Goal: Task Accomplishment & Management: Complete application form

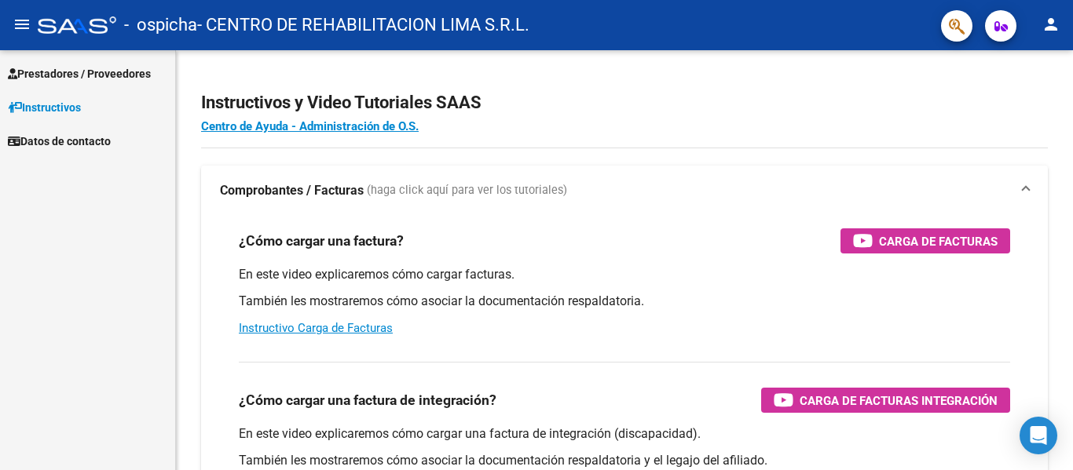
click at [28, 77] on span "Prestadores / Proveedores" at bounding box center [79, 73] width 143 height 17
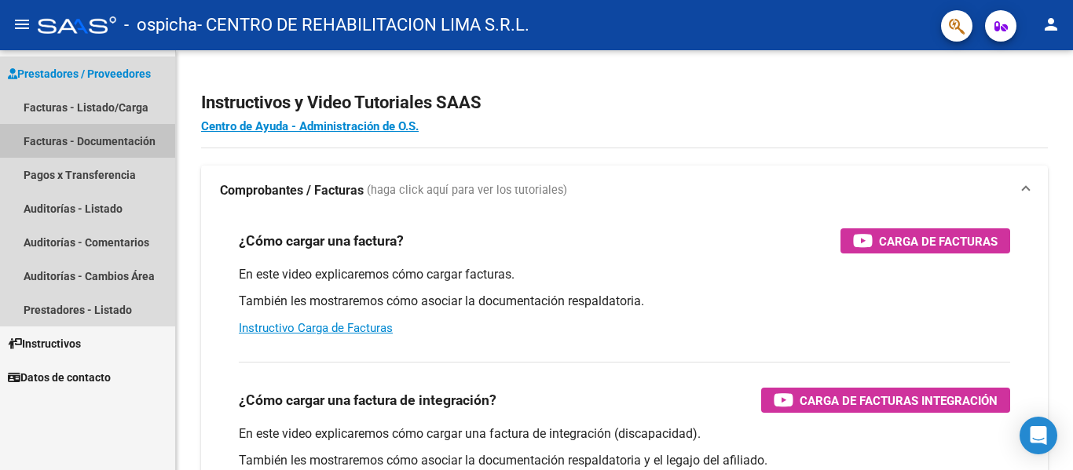
click at [35, 134] on link "Facturas - Documentación" at bounding box center [87, 141] width 175 height 34
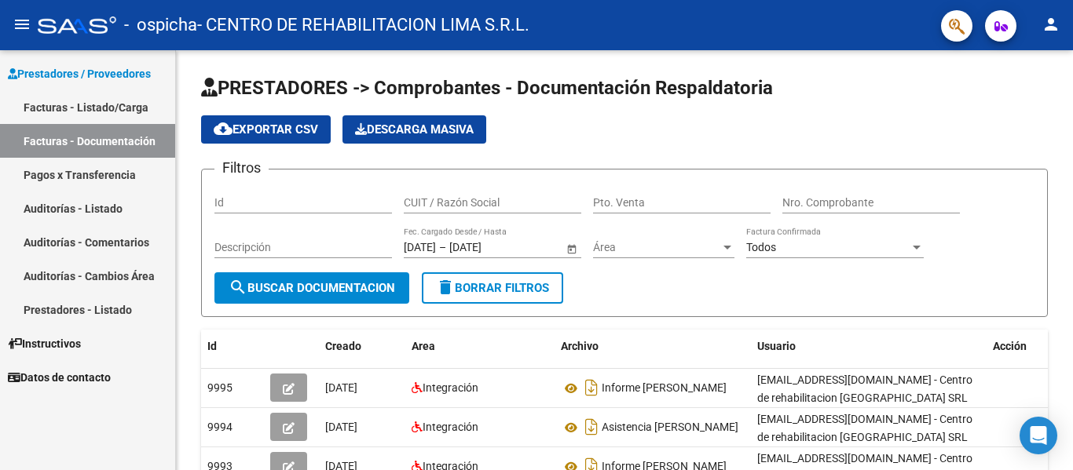
click at [94, 101] on link "Facturas - Listado/Carga" at bounding box center [87, 107] width 175 height 34
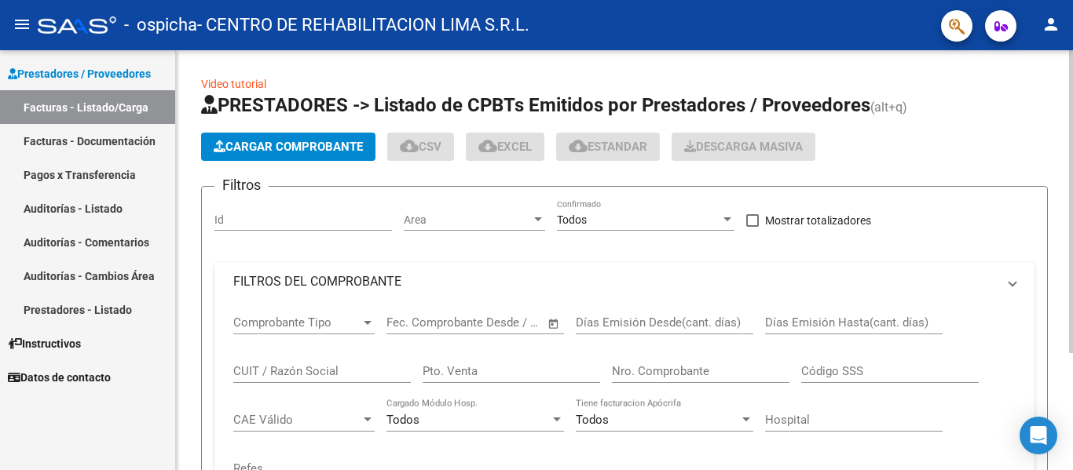
click at [295, 141] on span "Cargar Comprobante" at bounding box center [288, 147] width 149 height 14
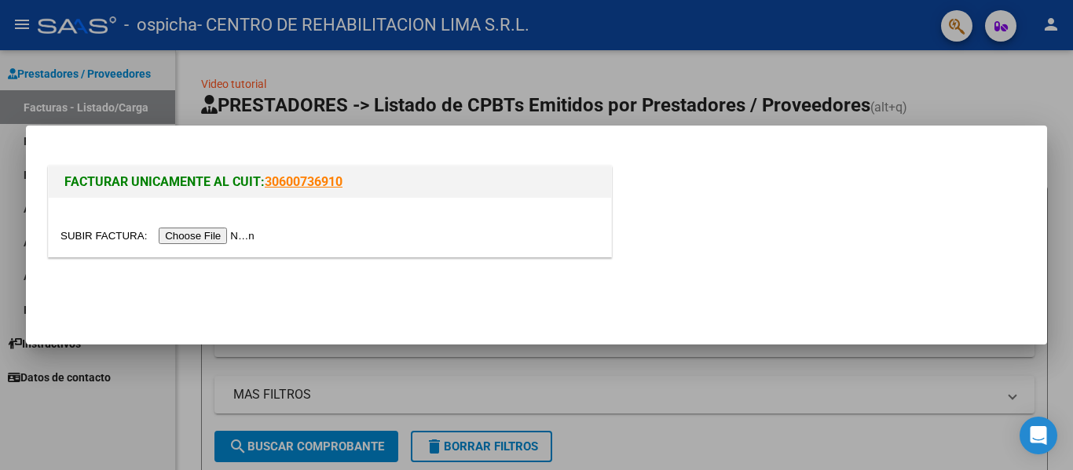
click at [208, 236] on input "file" at bounding box center [159, 236] width 199 height 16
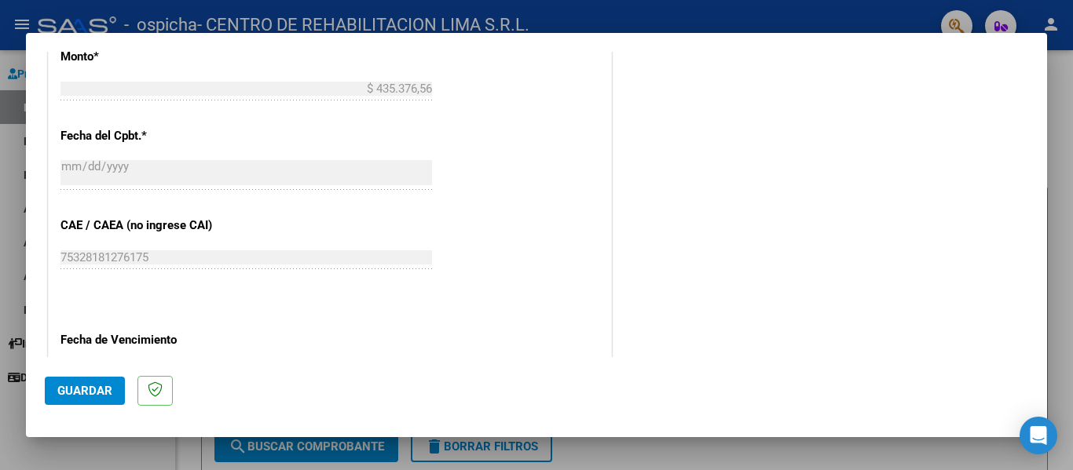
scroll to position [1039, 0]
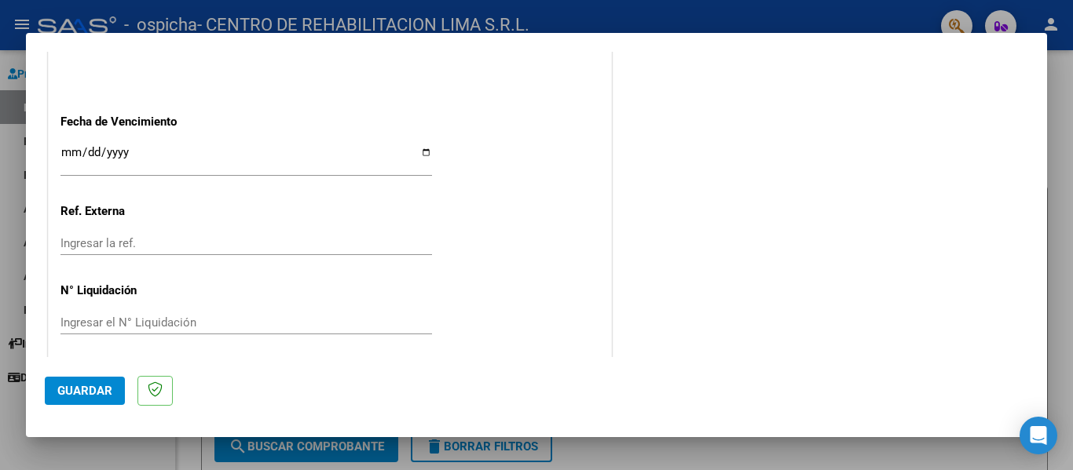
click at [71, 156] on input "Ingresar la fecha" at bounding box center [245, 158] width 371 height 25
type input "[DATE]"
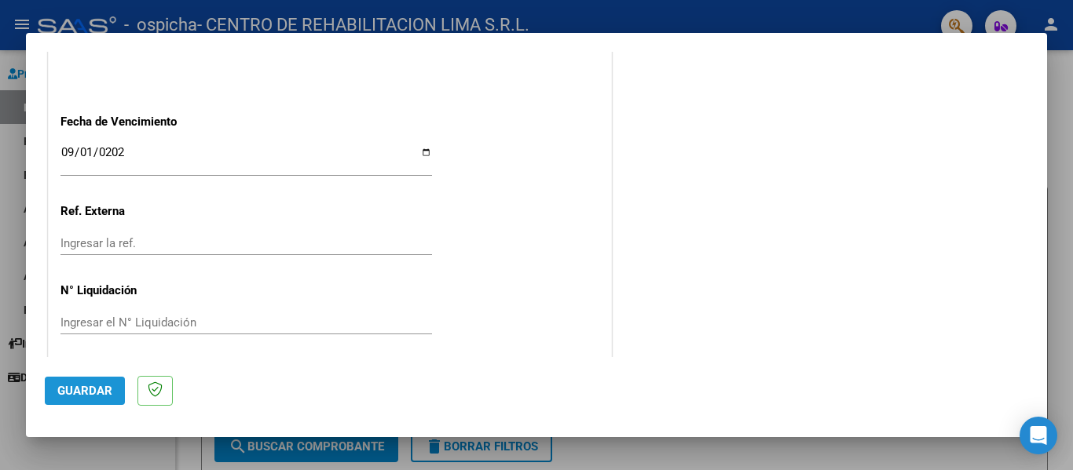
click at [88, 382] on button "Guardar" at bounding box center [85, 391] width 80 height 28
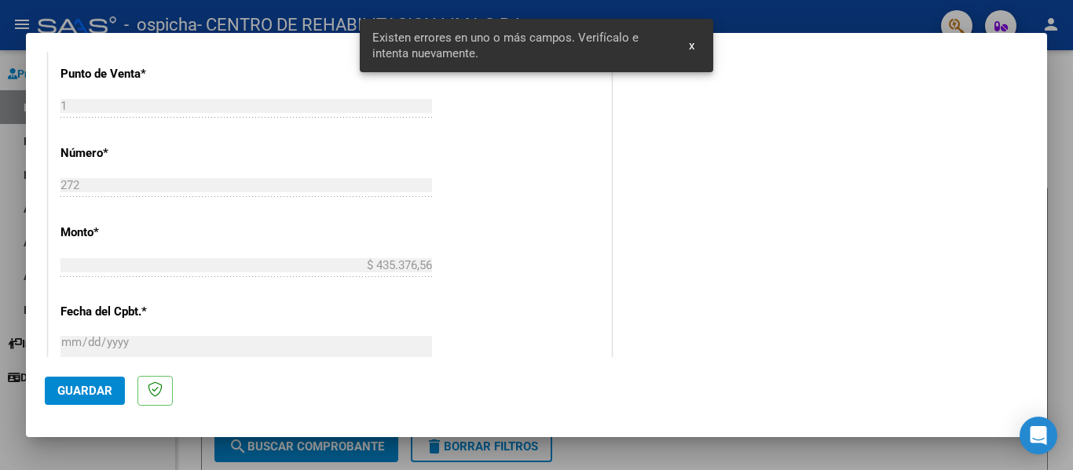
scroll to position [364, 0]
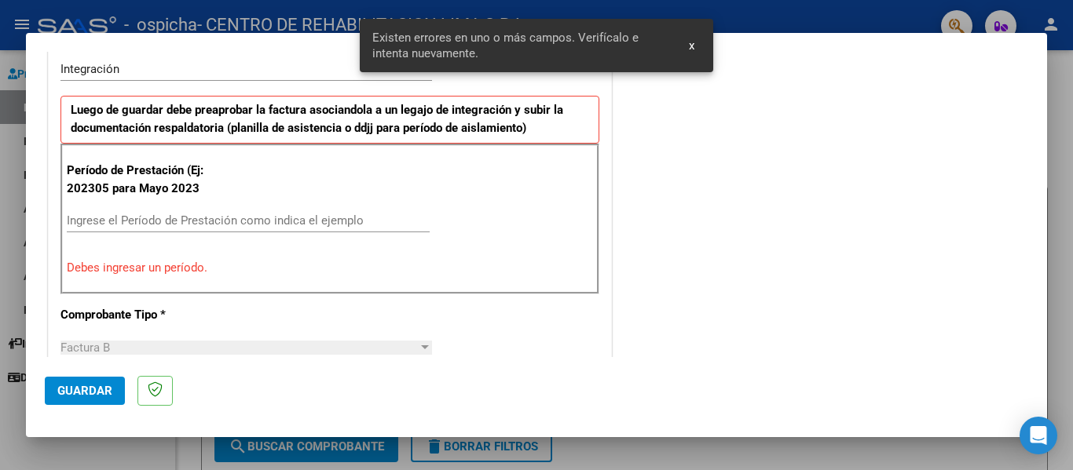
click at [160, 222] on input "Ingrese el Período de Prestación como indica el ejemplo" at bounding box center [248, 221] width 363 height 14
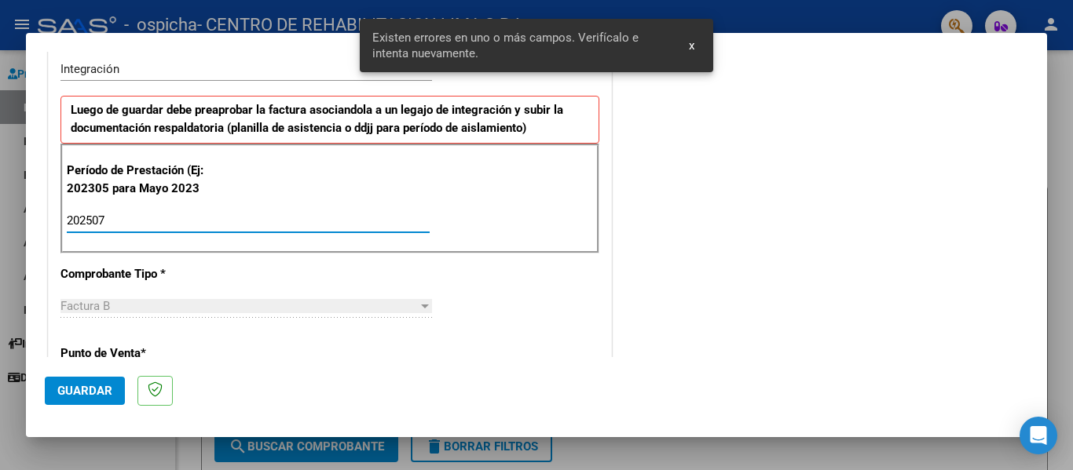
type input "202507"
click at [89, 398] on button "Guardar" at bounding box center [85, 391] width 80 height 28
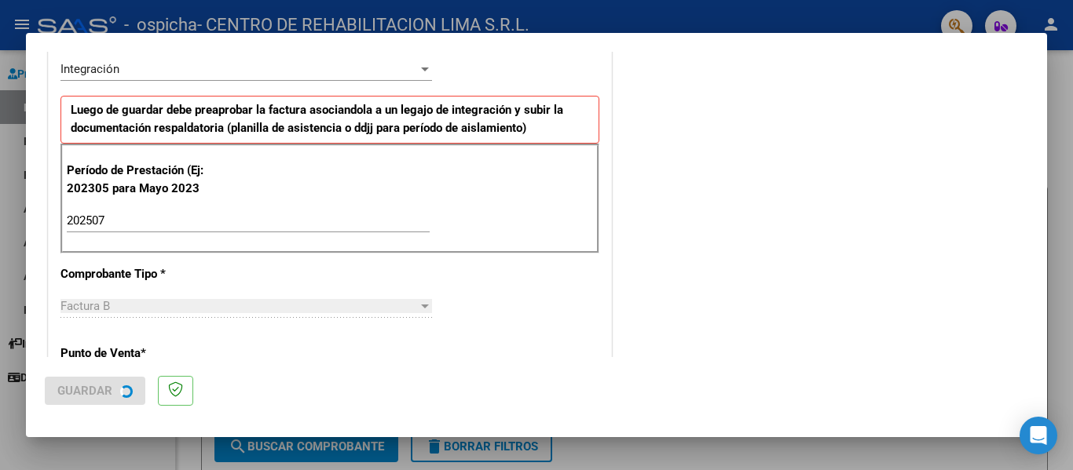
scroll to position [0, 0]
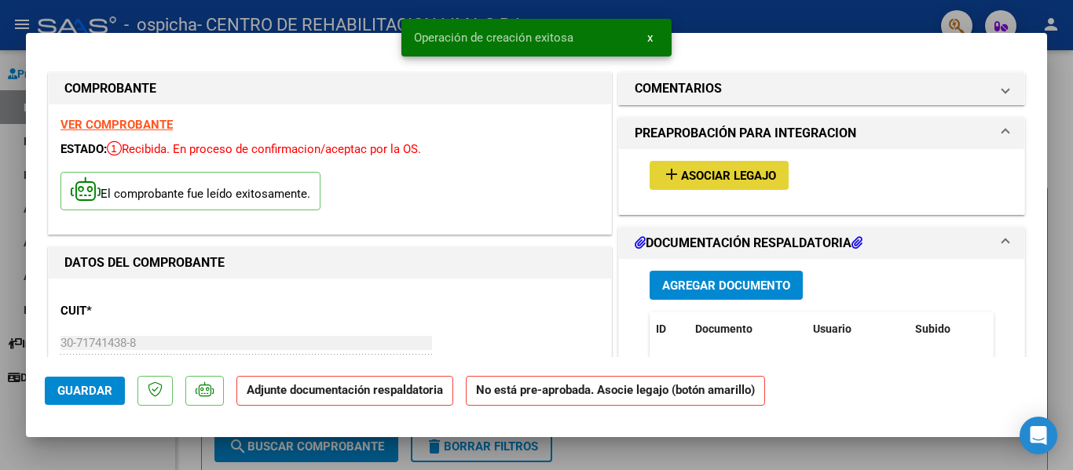
click at [722, 165] on button "add Asociar Legajo" at bounding box center [718, 175] width 139 height 29
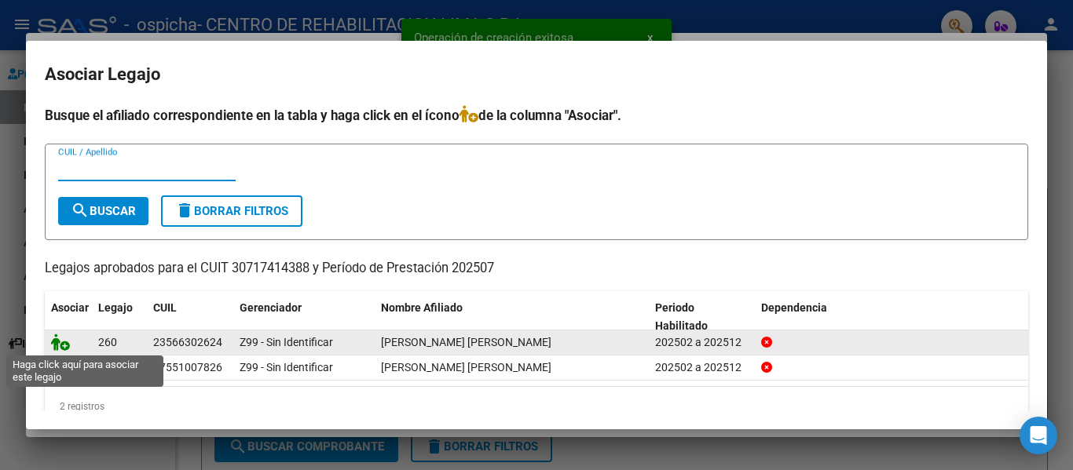
click at [60, 338] on icon at bounding box center [60, 342] width 19 height 17
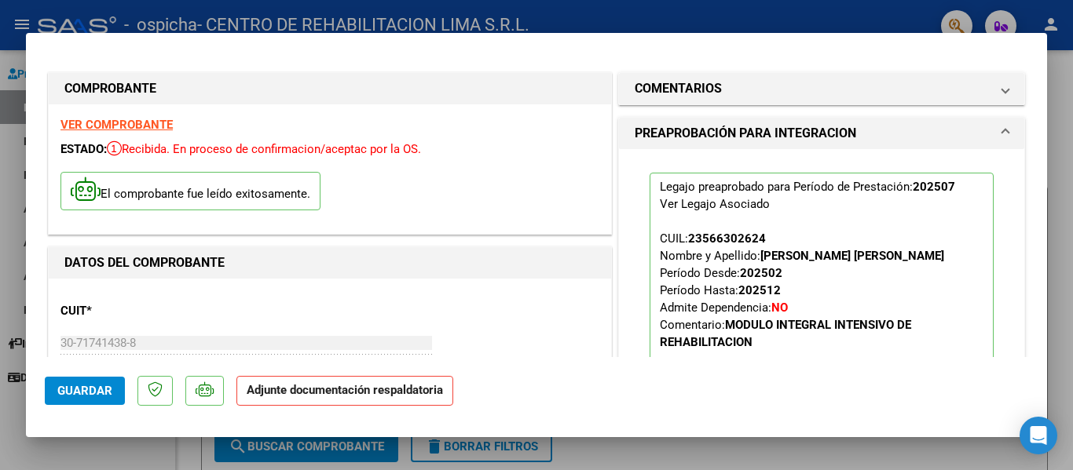
scroll to position [184, 0]
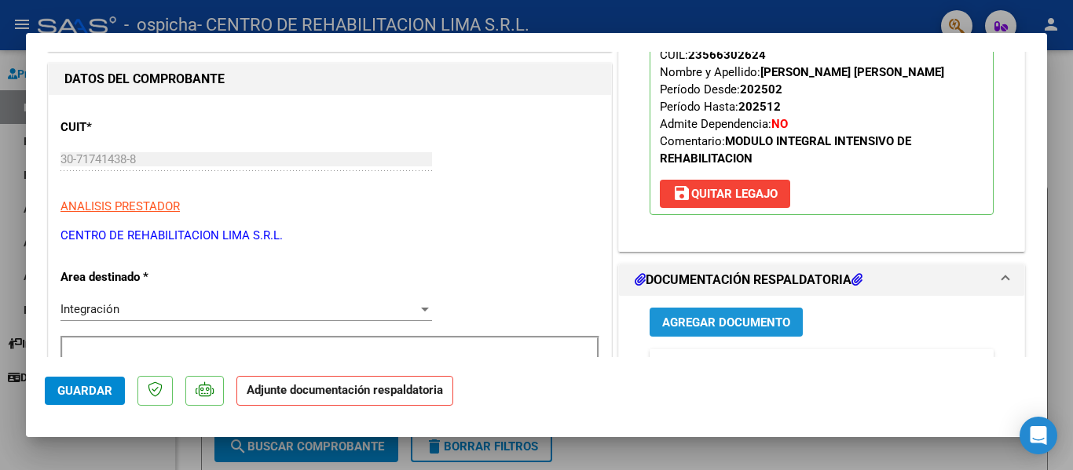
click at [740, 331] on button "Agregar Documento" at bounding box center [725, 322] width 153 height 29
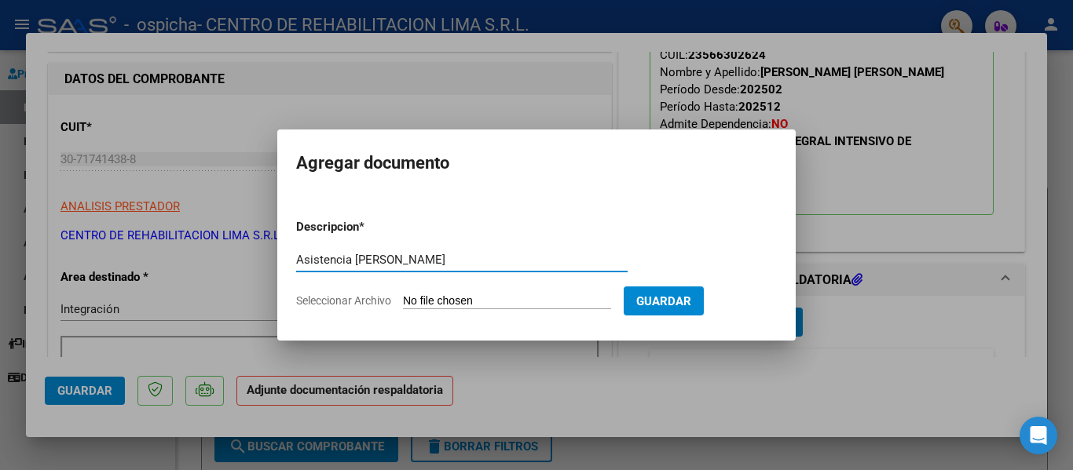
type input "Asistencia [PERSON_NAME]"
click at [506, 298] on input "Seleccionar Archivo" at bounding box center [507, 301] width 208 height 15
type input "C:\fakepath\ASISTENCIA [PERSON_NAME].pdf"
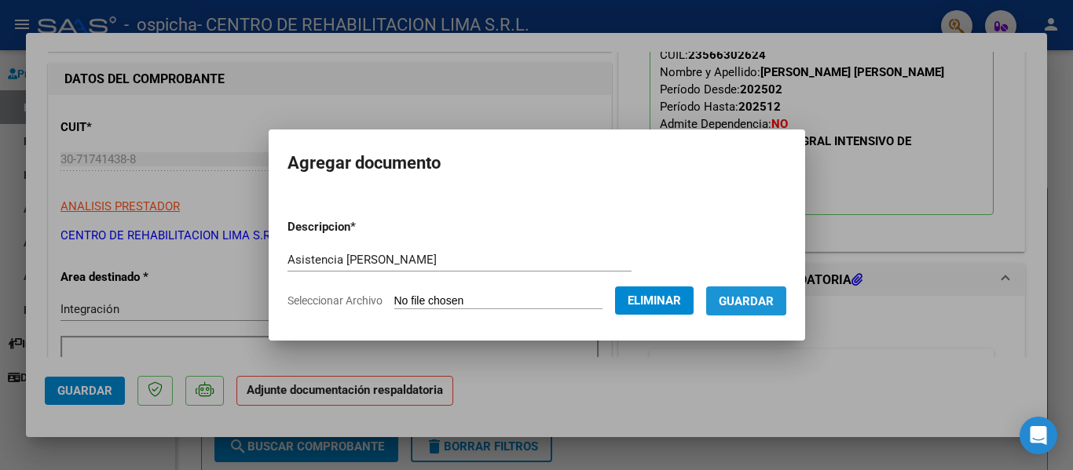
click at [732, 294] on span "Guardar" at bounding box center [745, 301] width 55 height 14
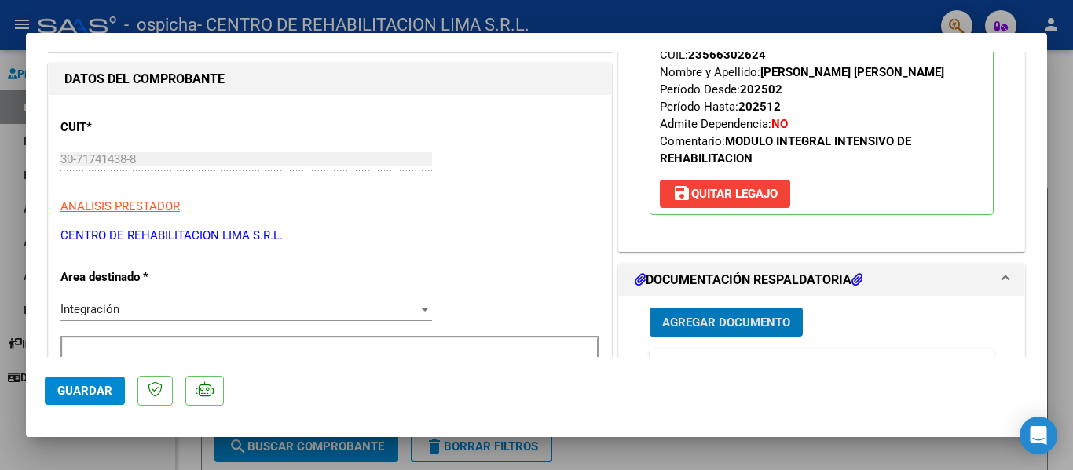
click at [1072, 86] on div at bounding box center [536, 235] width 1073 height 470
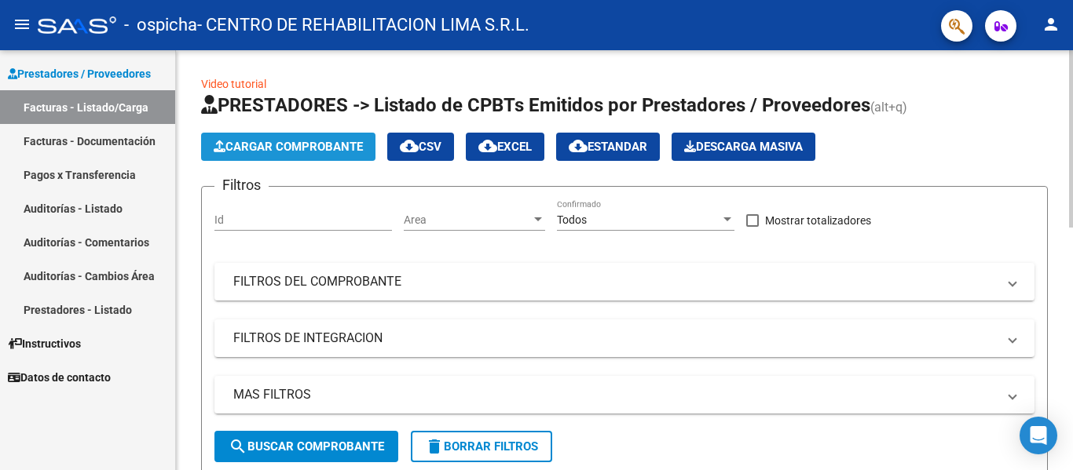
click at [302, 149] on span "Cargar Comprobante" at bounding box center [288, 147] width 149 height 14
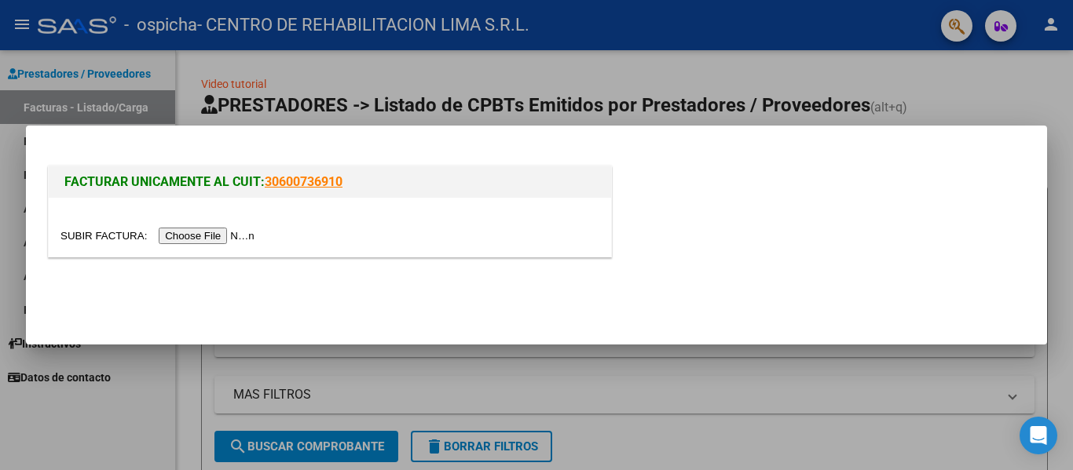
click at [201, 228] on div at bounding box center [330, 227] width 562 height 59
click at [207, 231] on input "file" at bounding box center [159, 236] width 199 height 16
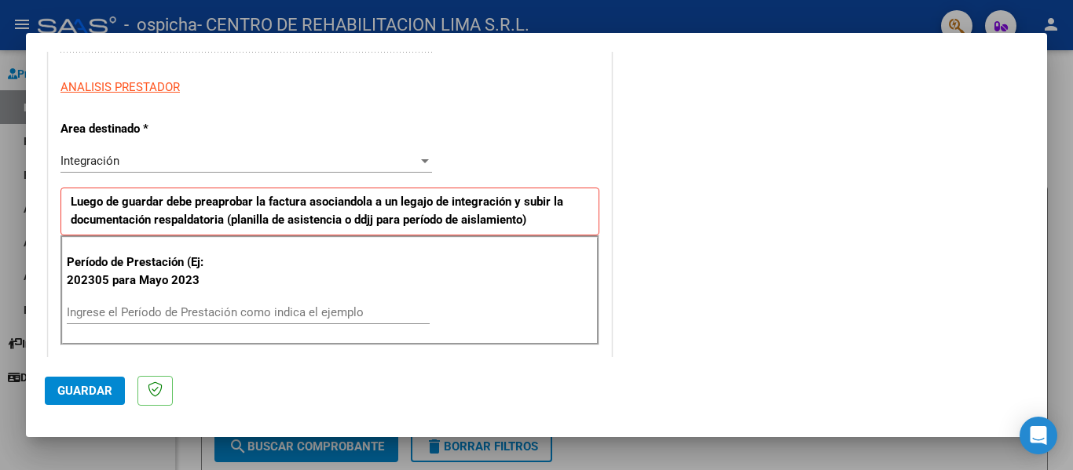
scroll to position [487, 0]
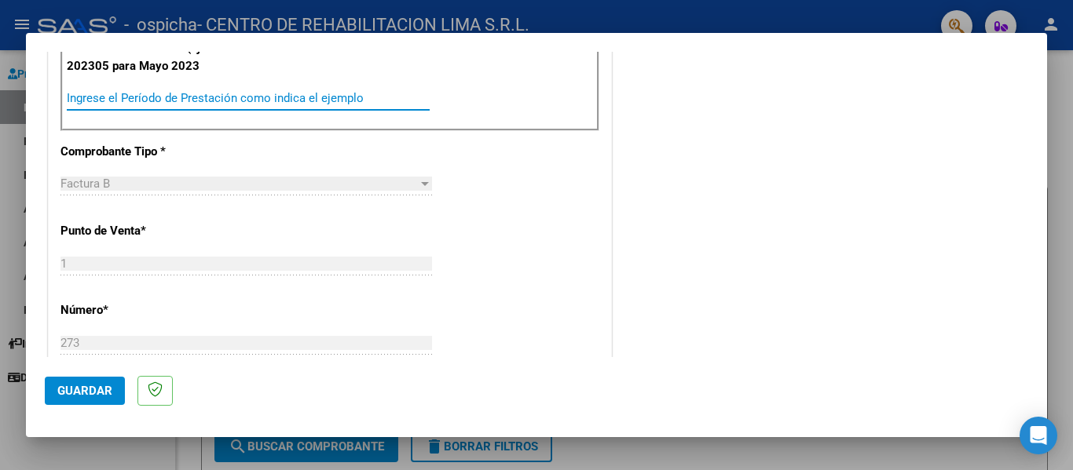
click at [212, 98] on input "Ingrese el Período de Prestación como indica el ejemplo" at bounding box center [248, 98] width 363 height 14
type input "202507"
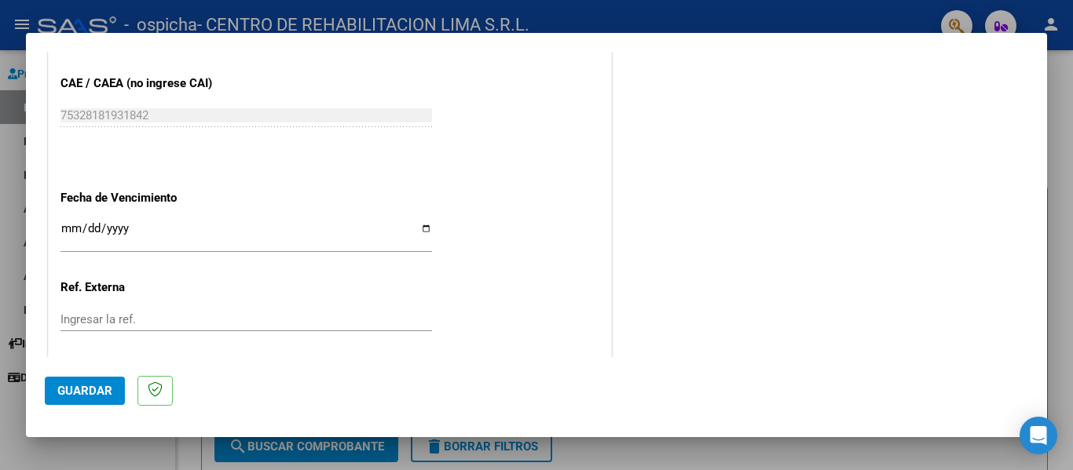
scroll to position [1028, 0]
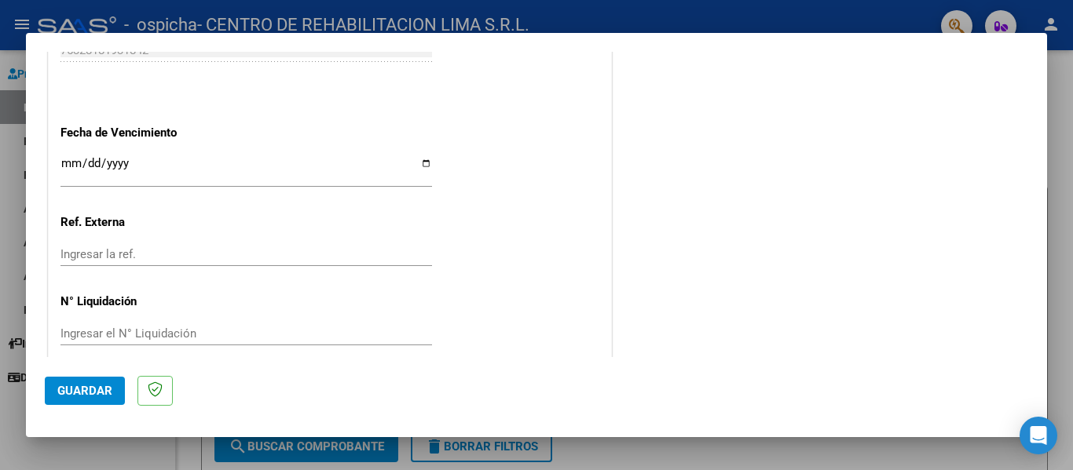
click at [63, 163] on input "Ingresar la fecha" at bounding box center [245, 169] width 371 height 25
type input "[DATE]"
click at [53, 399] on button "Guardar" at bounding box center [85, 391] width 80 height 28
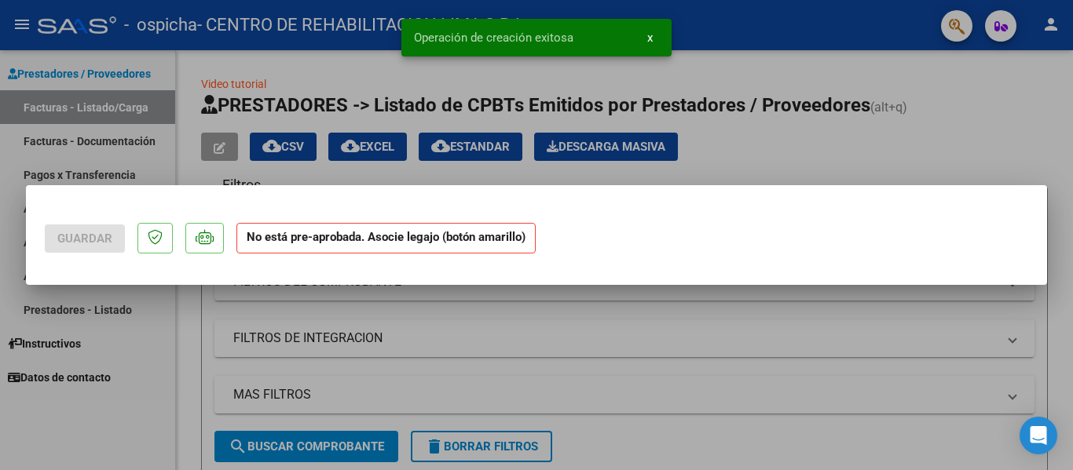
scroll to position [0, 0]
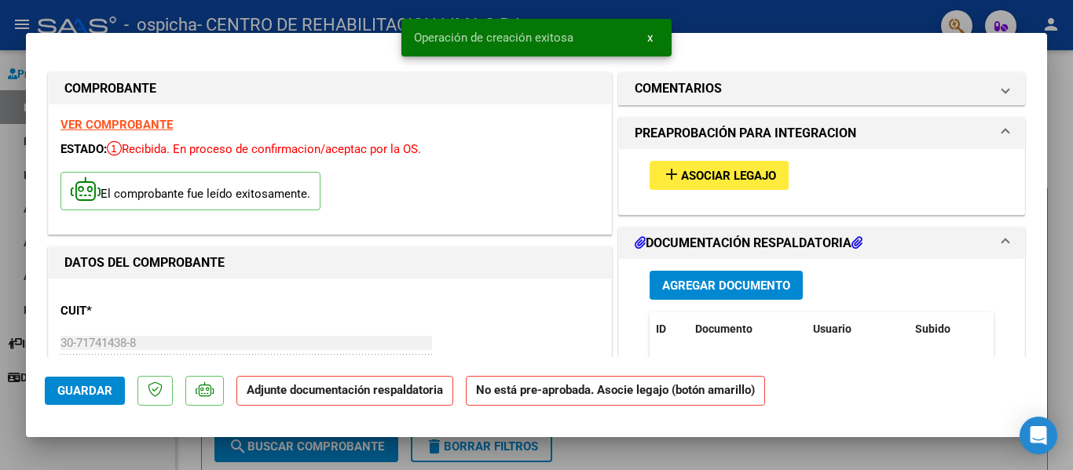
click at [760, 188] on button "add Asociar Legajo" at bounding box center [718, 175] width 139 height 29
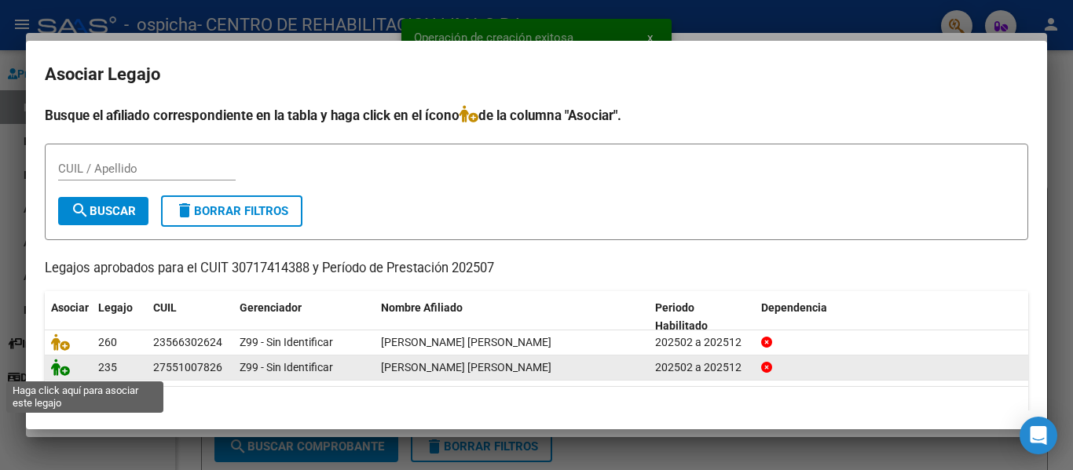
click at [57, 371] on icon at bounding box center [60, 367] width 19 height 17
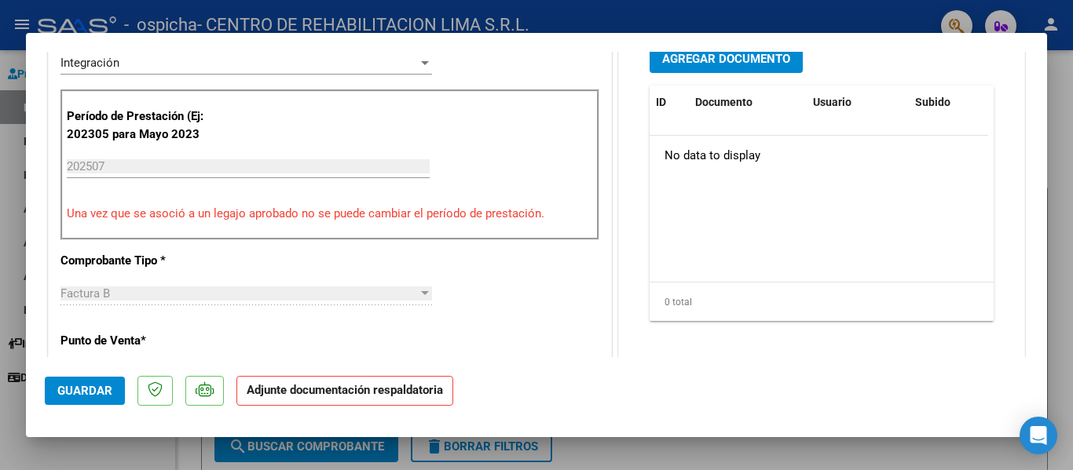
scroll to position [351, 0]
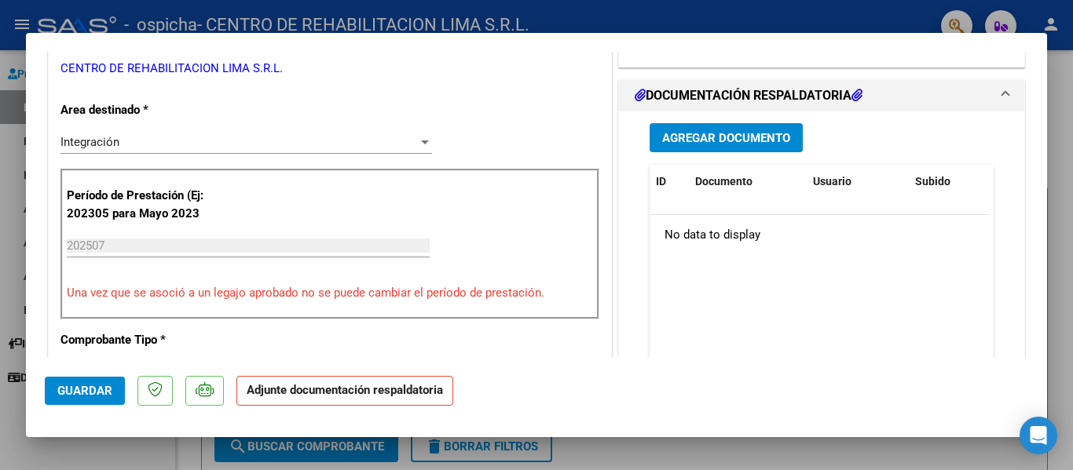
click at [677, 138] on span "Agregar Documento" at bounding box center [726, 138] width 128 height 14
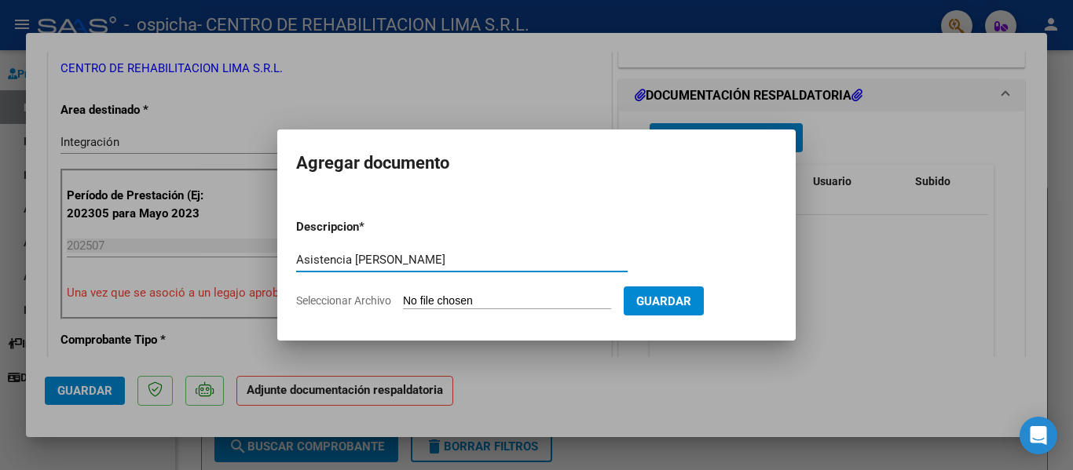
type input "Asistencia [PERSON_NAME]"
click at [478, 298] on input "Seleccionar Archivo" at bounding box center [507, 301] width 208 height 15
type input "C:\fakepath\ASISTENCIA [PERSON_NAME].pdf"
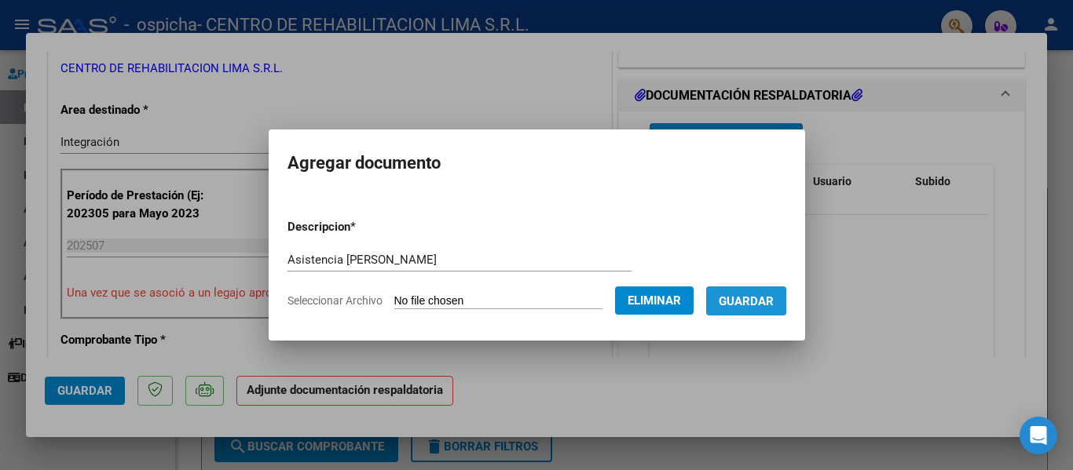
click at [730, 303] on button "Guardar" at bounding box center [746, 301] width 80 height 29
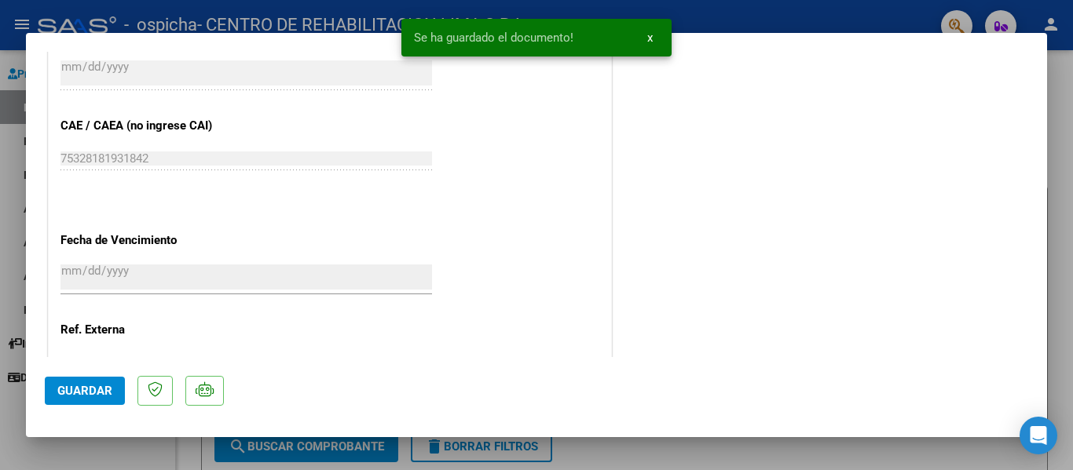
scroll to position [1100, 0]
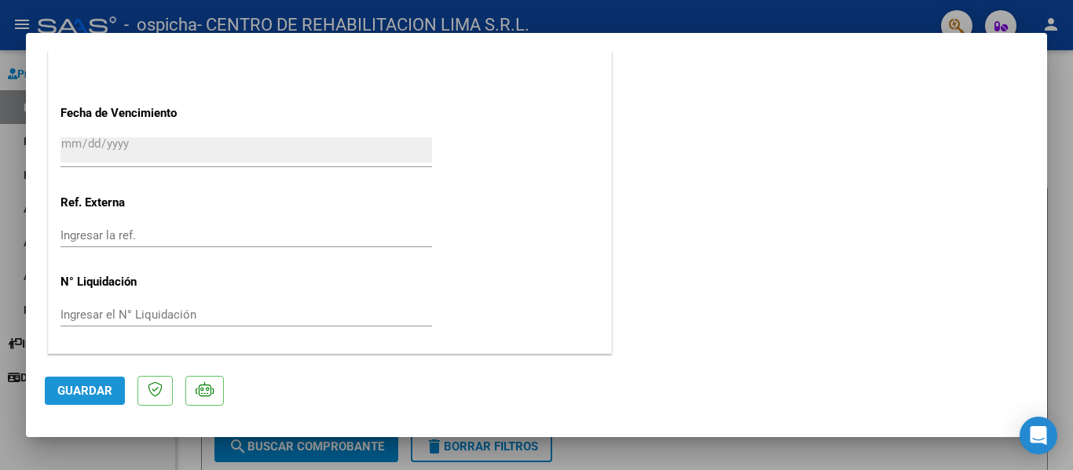
click at [86, 391] on span "Guardar" at bounding box center [84, 391] width 55 height 14
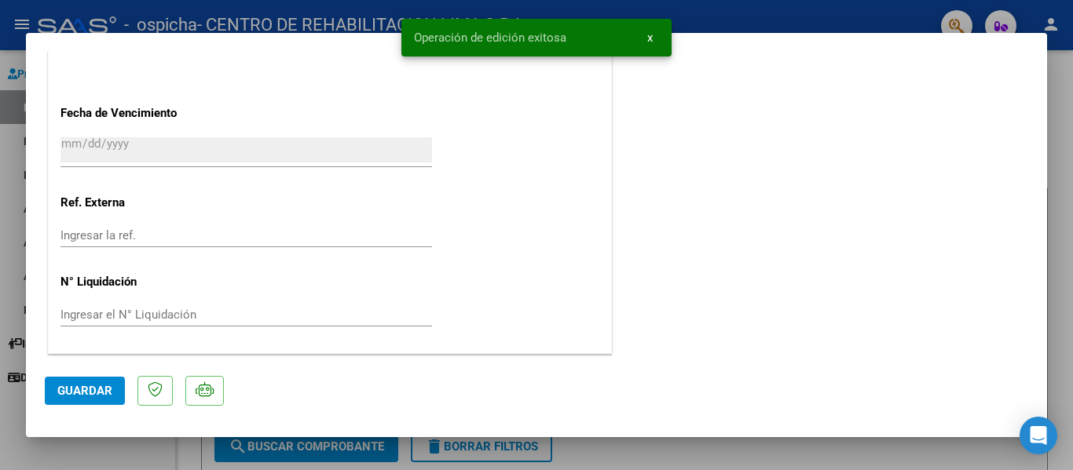
click at [650, 35] on span "x" at bounding box center [649, 38] width 5 height 14
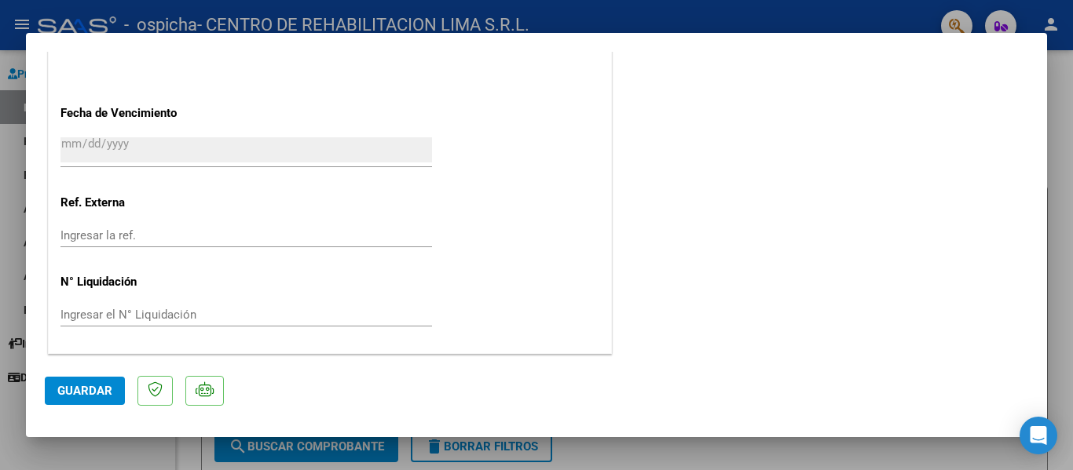
click at [930, 33] on mat-dialog-container "COMPROBANTE VER COMPROBANTE ESTADO: Recibida. En proceso de confirmacion/acepta…" at bounding box center [536, 235] width 1021 height 405
click at [896, 27] on div at bounding box center [536, 235] width 1073 height 470
type input "$ 0,00"
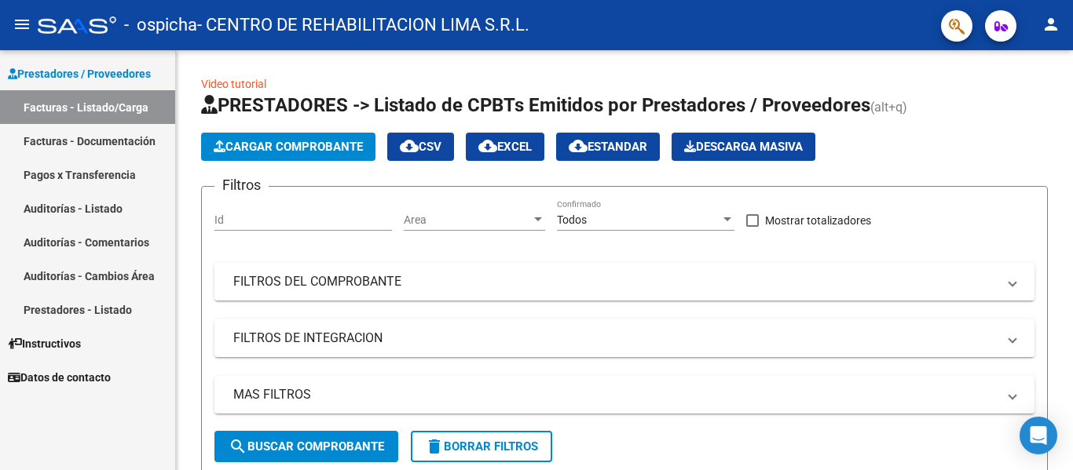
click at [128, 144] on link "Facturas - Documentación" at bounding box center [87, 141] width 175 height 34
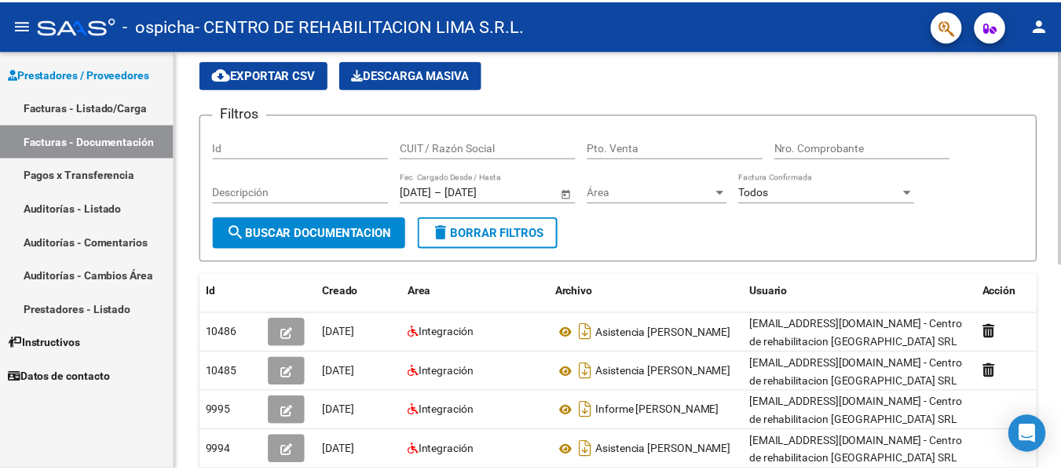
scroll to position [57, 0]
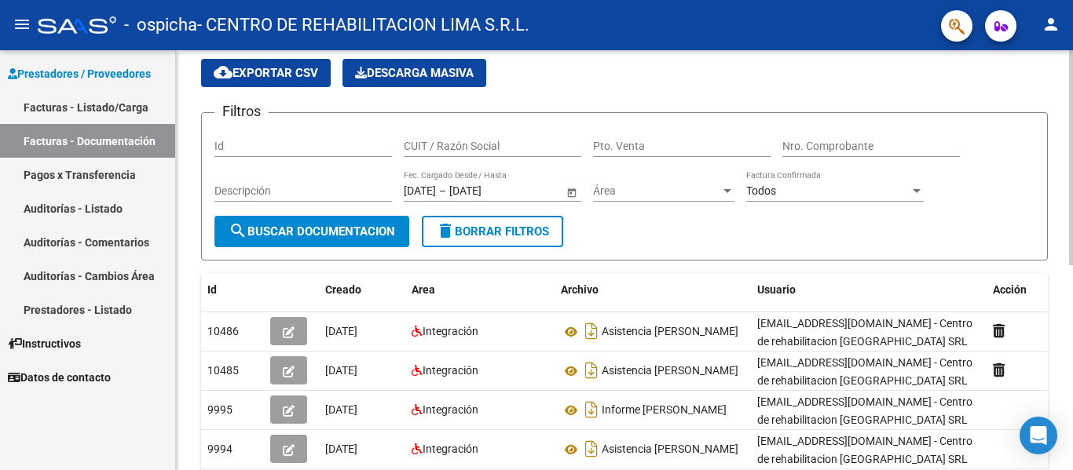
click at [1072, 150] on div at bounding box center [1071, 187] width 4 height 215
click at [1036, 22] on button "person" at bounding box center [1050, 24] width 31 height 31
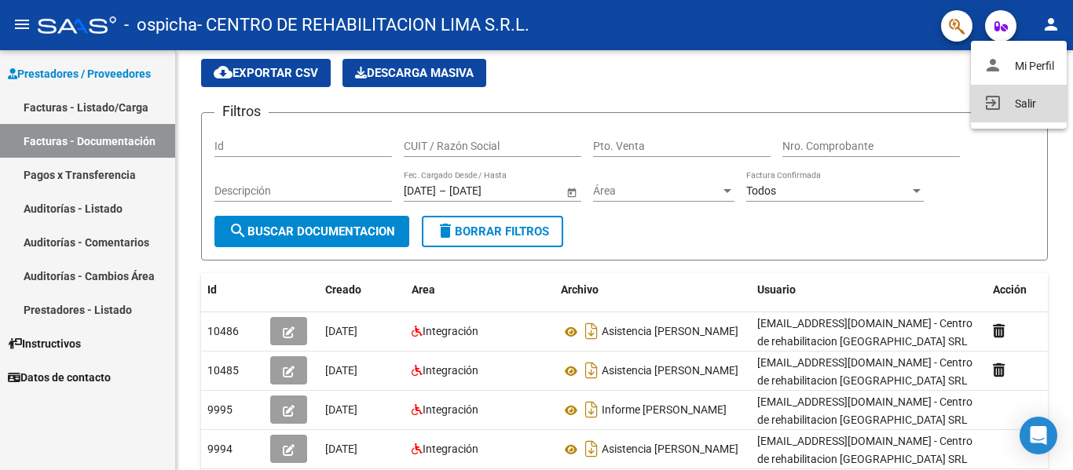
click at [982, 114] on button "exit_to_app Salir" at bounding box center [1019, 104] width 96 height 38
